Goal: Manage account settings

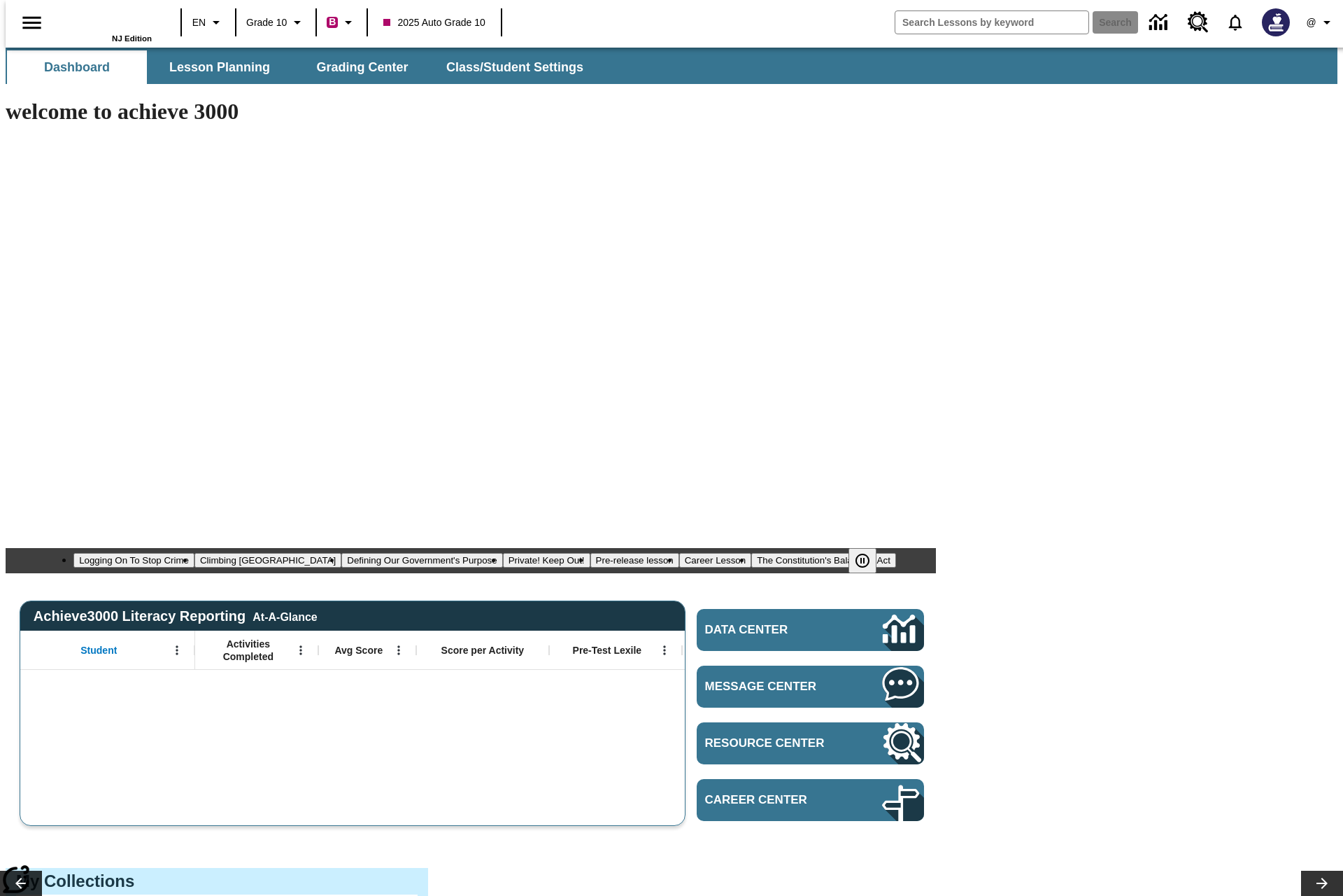
type input "-1"
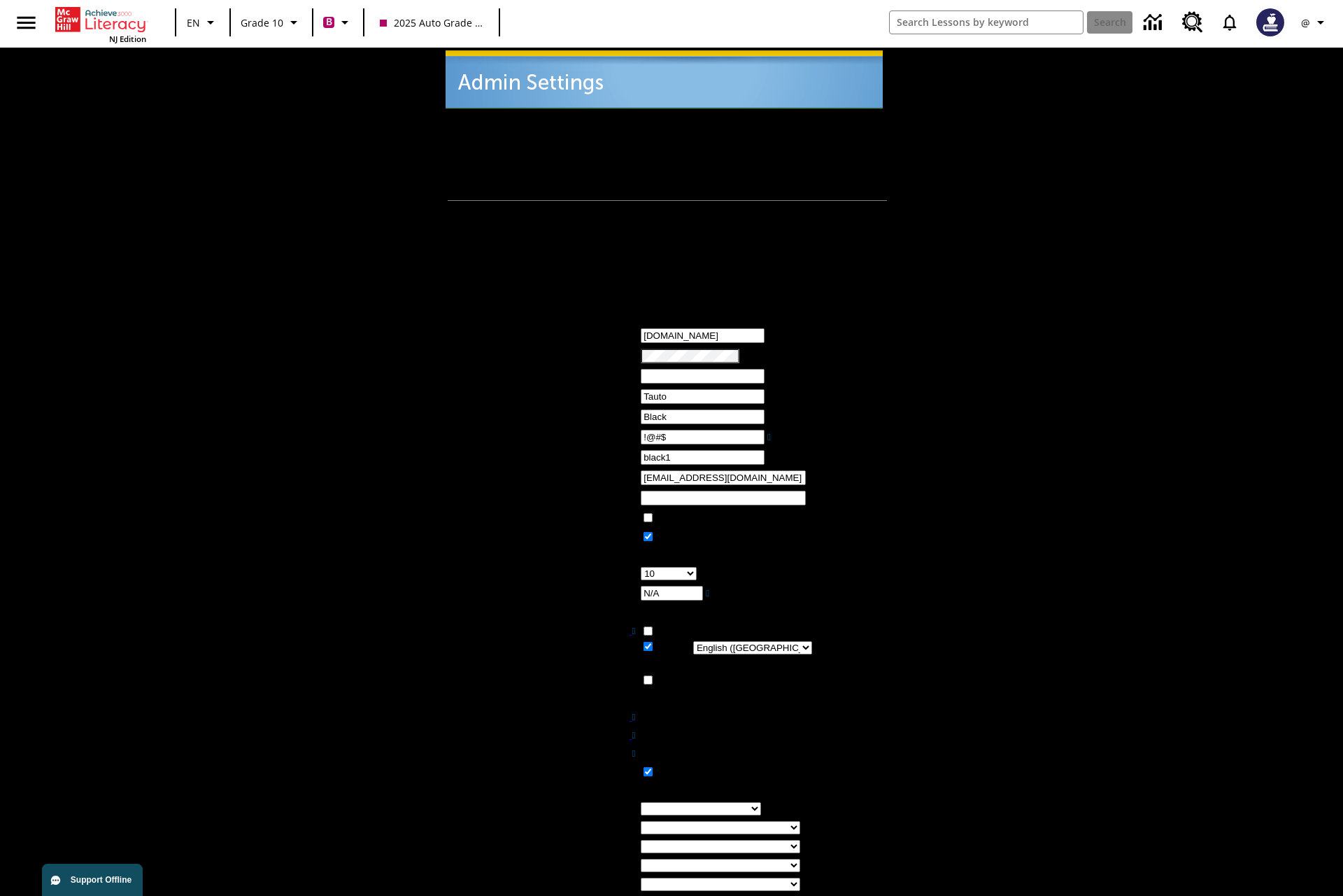
type input "!@#$"
click at [1316, 23] on icon "Profile/Settings" at bounding box center [1320, 22] width 17 height 17
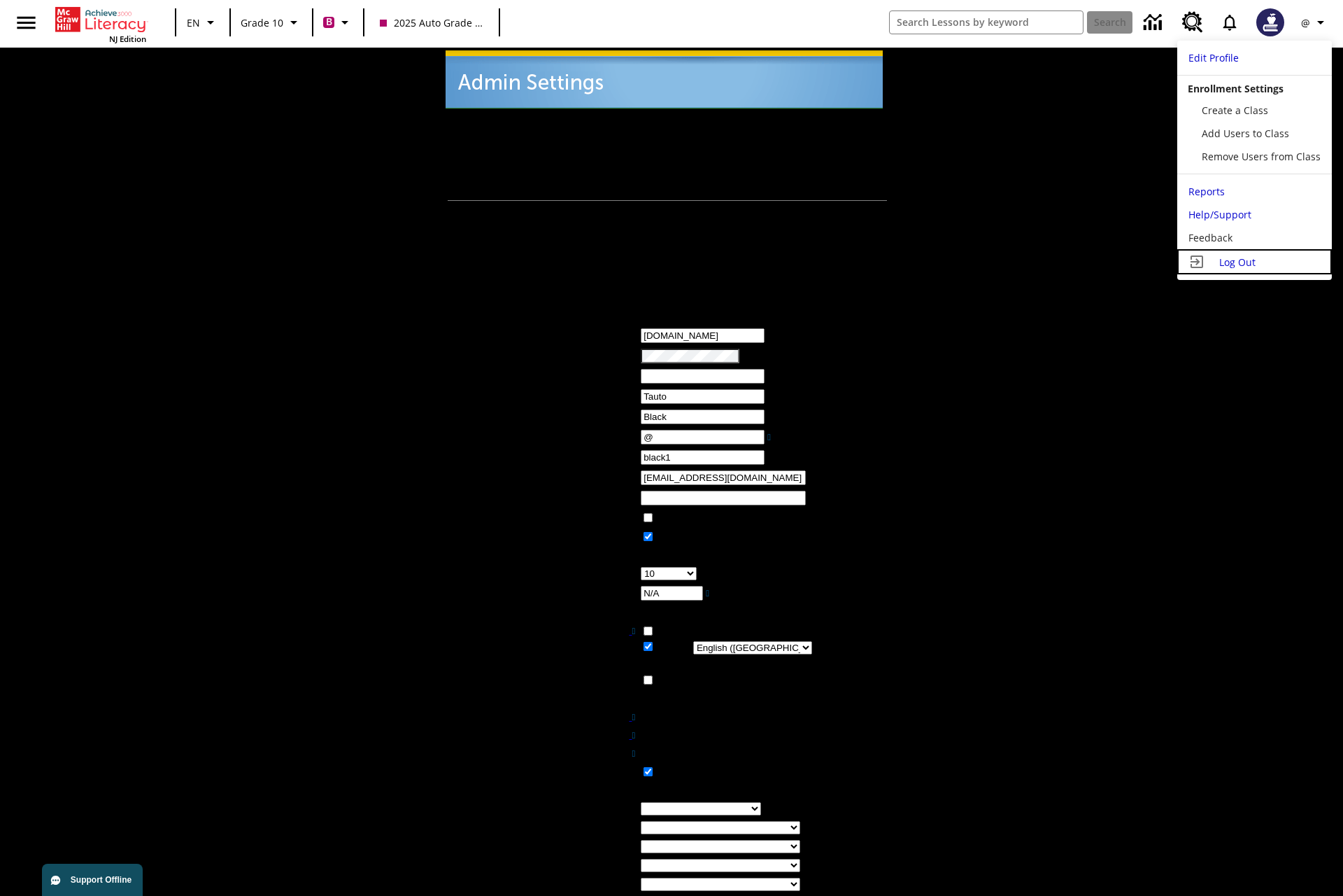
click at [1254, 262] on span "Log Out" at bounding box center [1238, 261] width 37 height 13
